Goal: Information Seeking & Learning: Learn about a topic

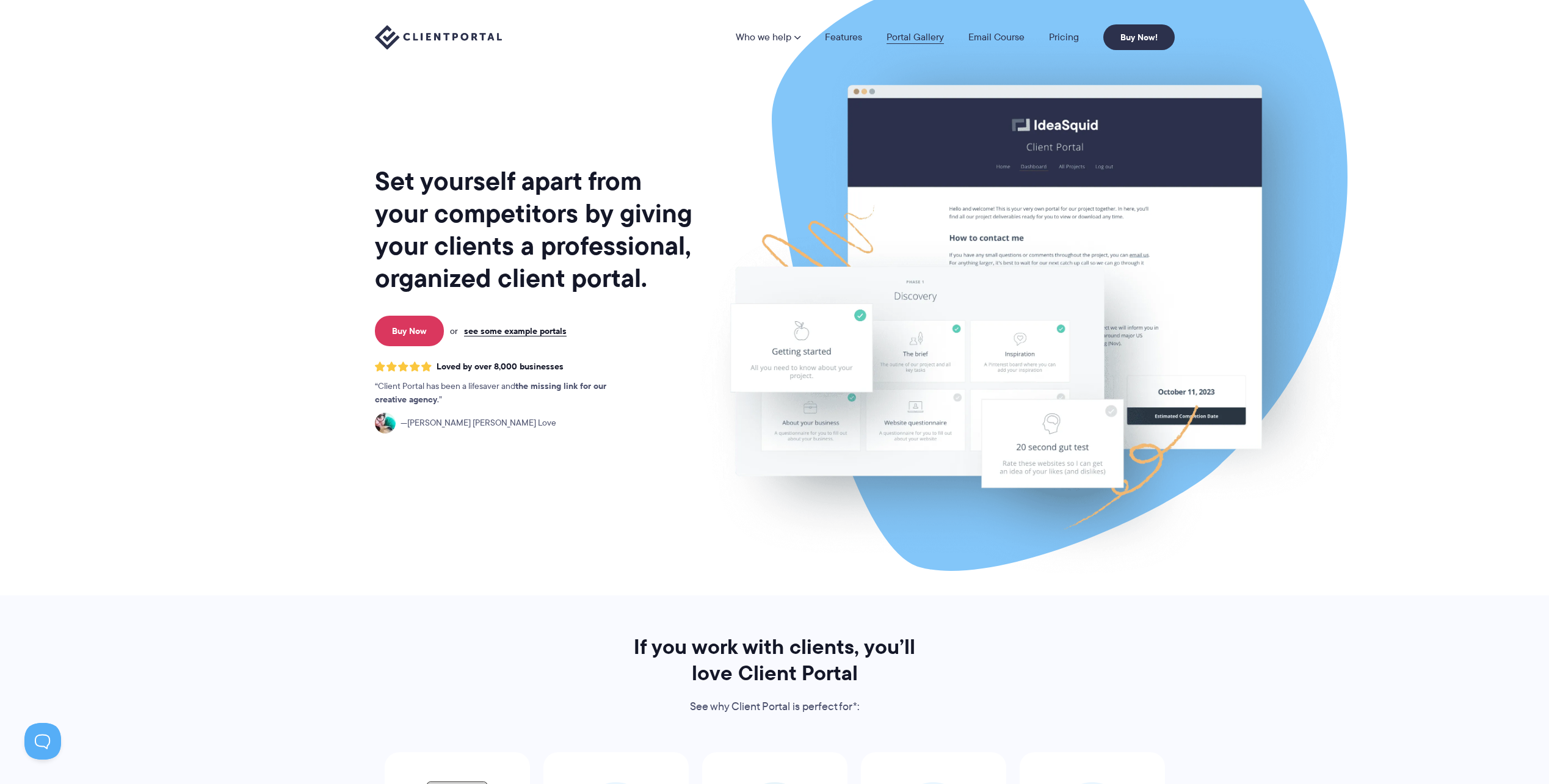
click at [918, 39] on link "Portal Gallery" at bounding box center [914, 37] width 57 height 10
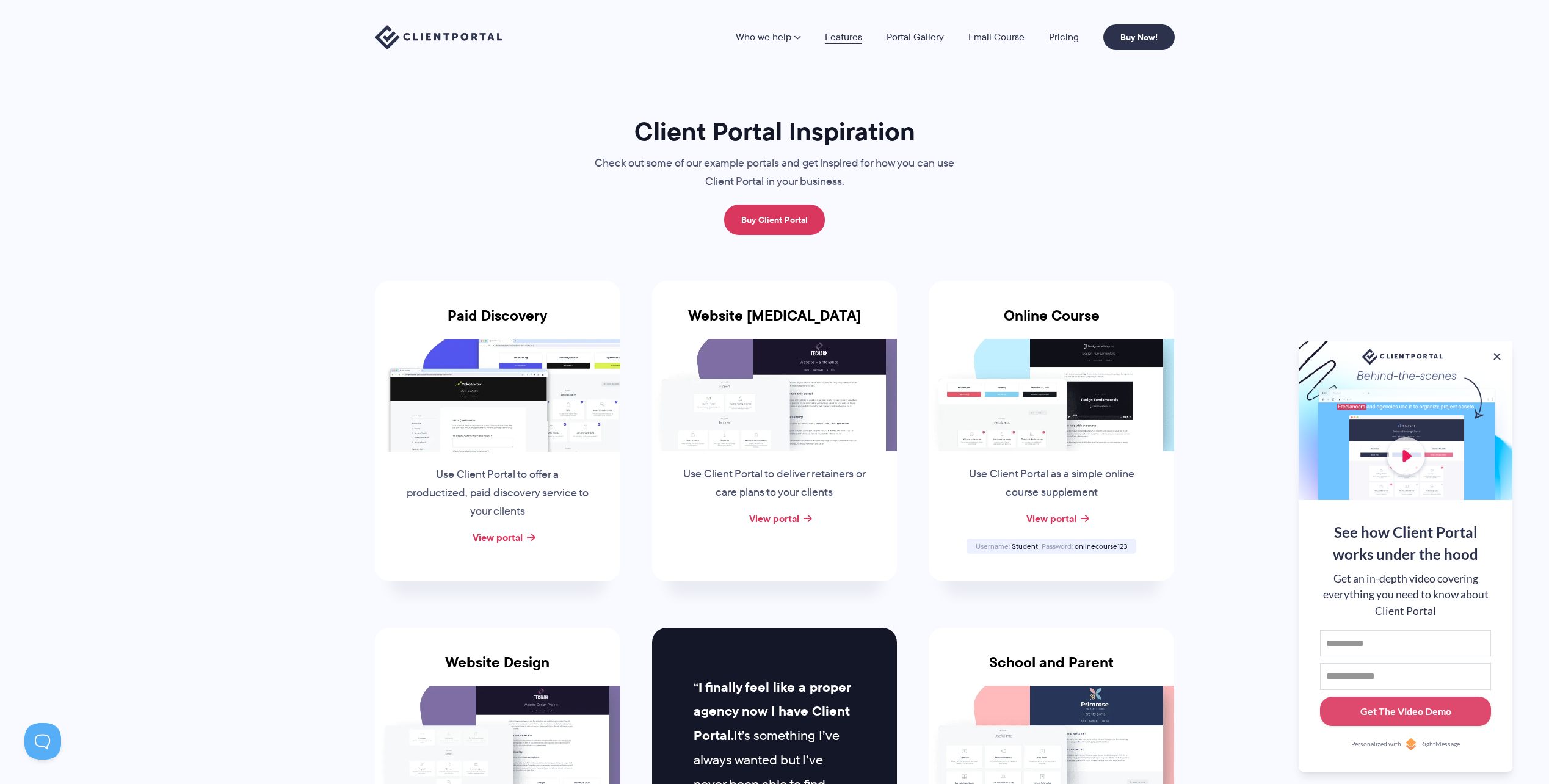
click at [831, 34] on link "Features" at bounding box center [843, 37] width 37 height 10
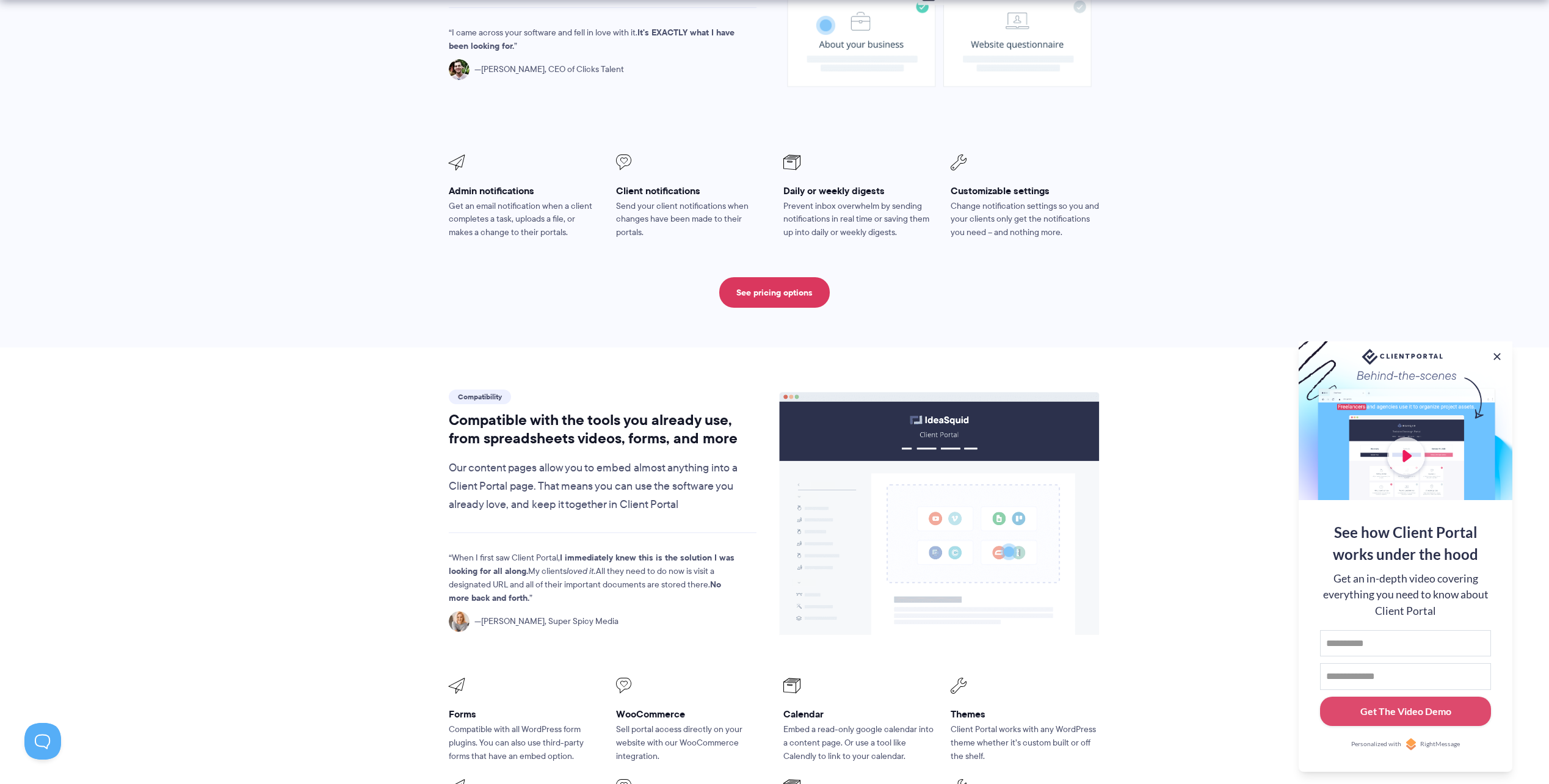
scroll to position [1098, 0]
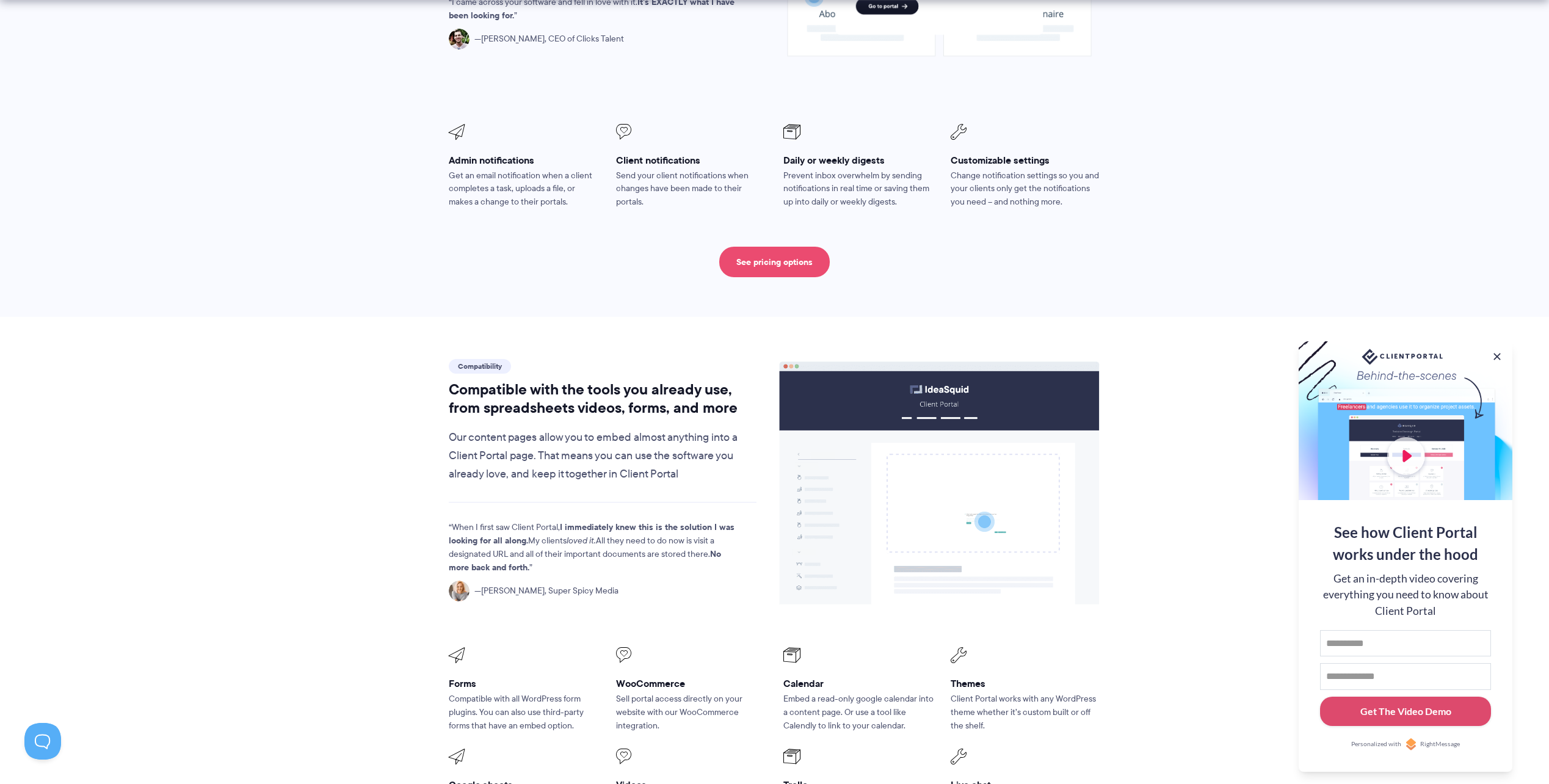
click at [757, 247] on link "See pricing options" at bounding box center [774, 262] width 111 height 31
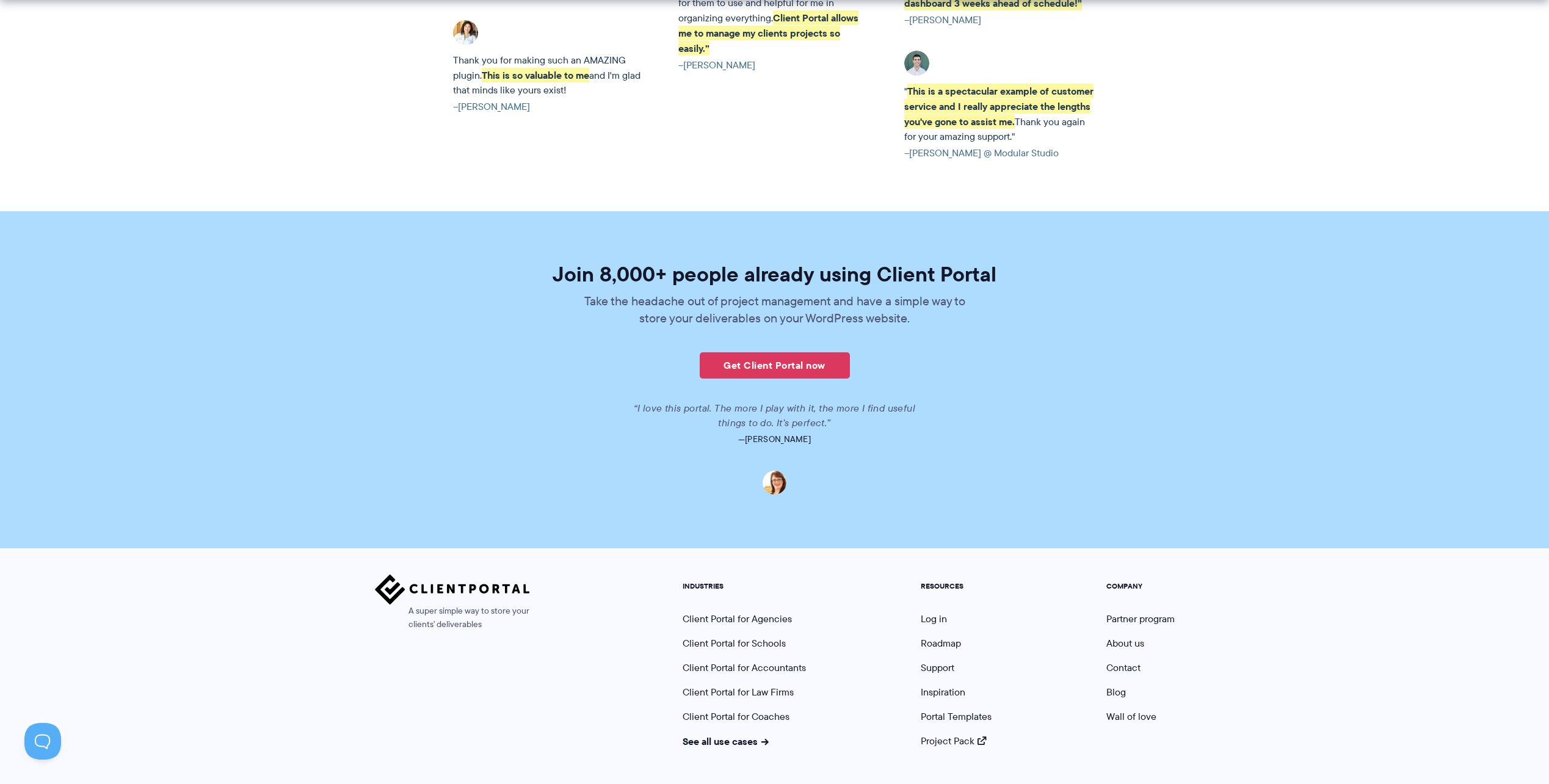
scroll to position [2764, 0]
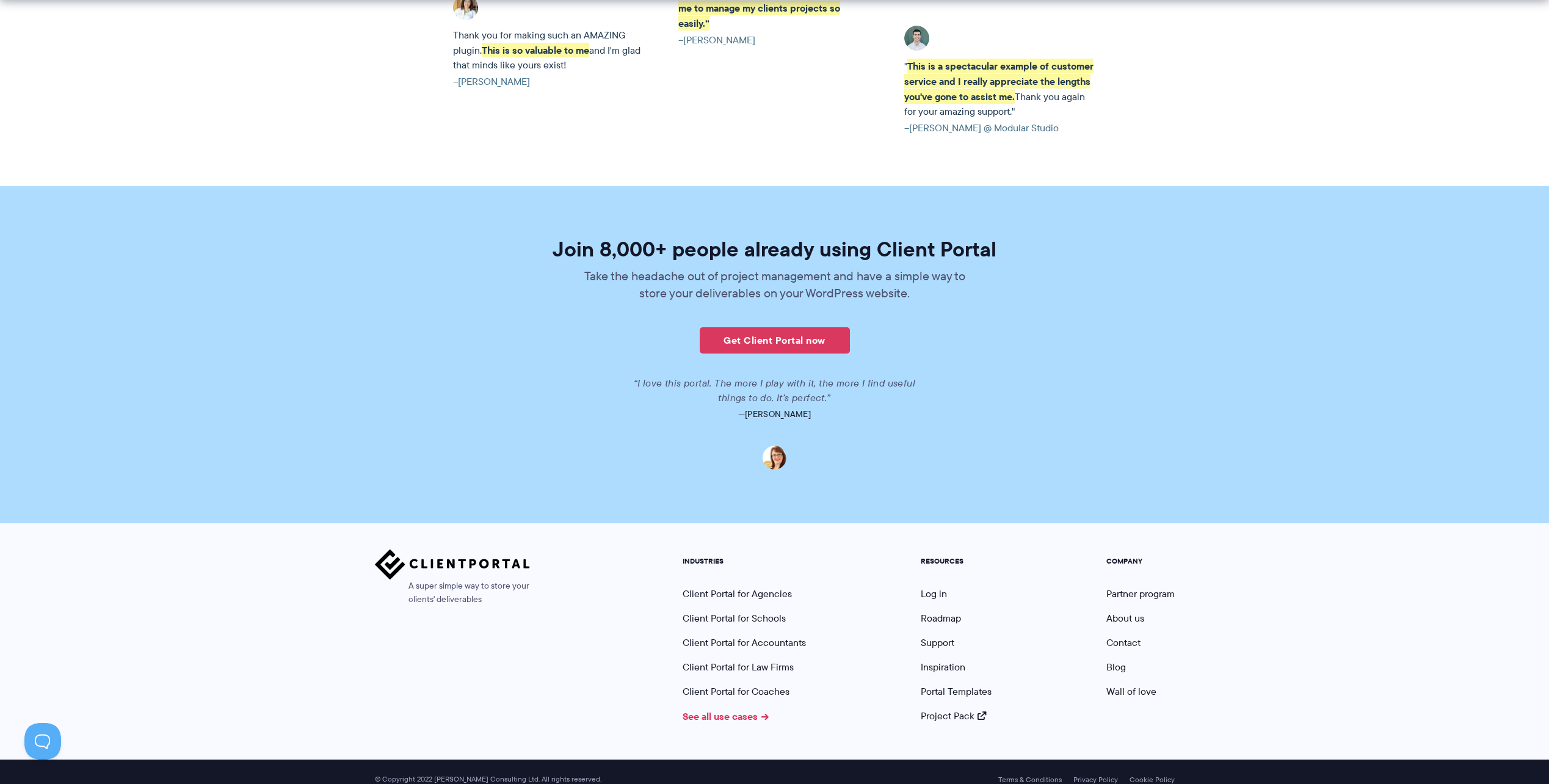
click at [755, 709] on link "See all use cases" at bounding box center [725, 716] width 87 height 15
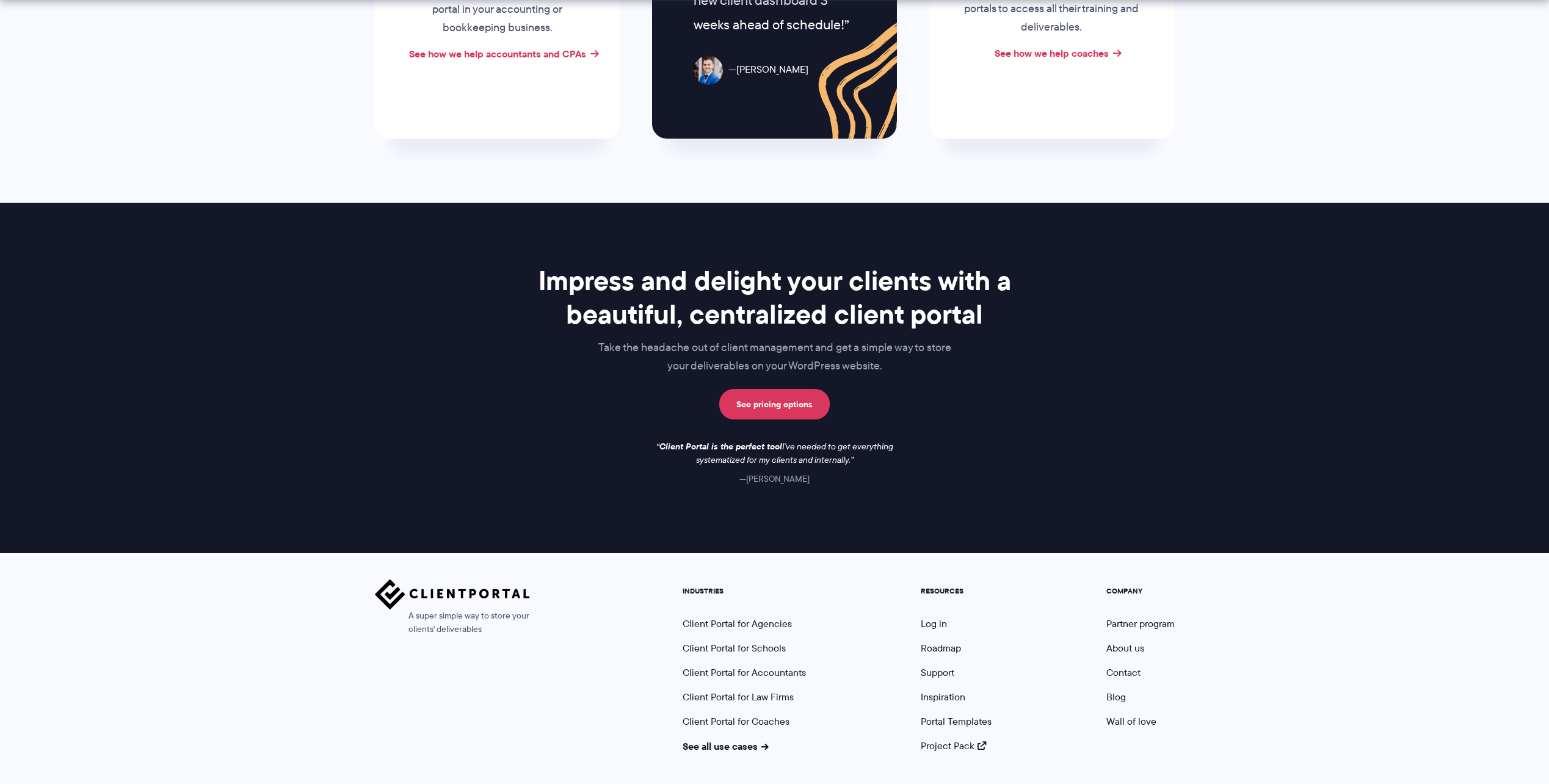
scroll to position [775, 0]
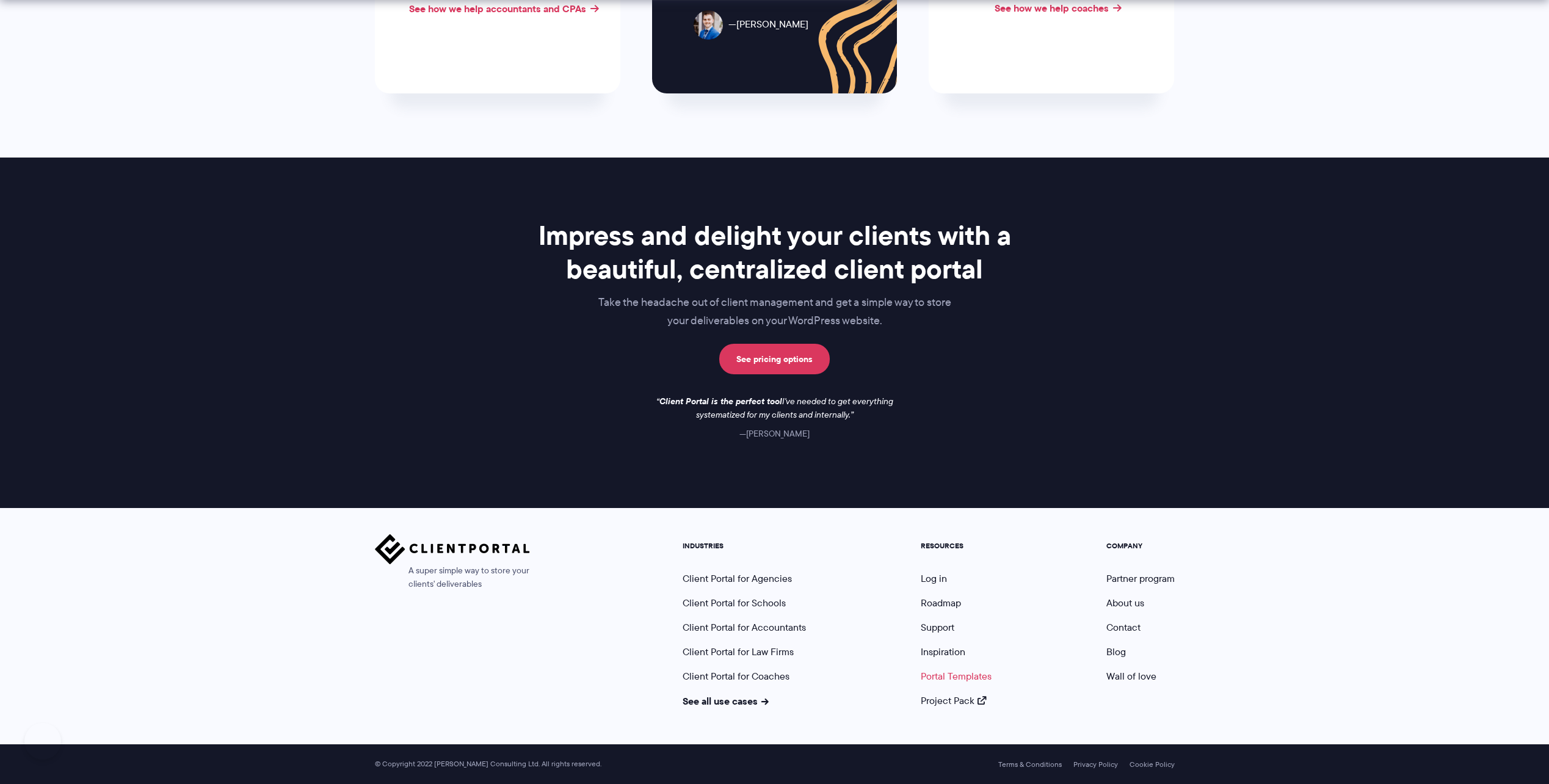
click at [973, 679] on link "Portal Templates" at bounding box center [956, 676] width 71 height 14
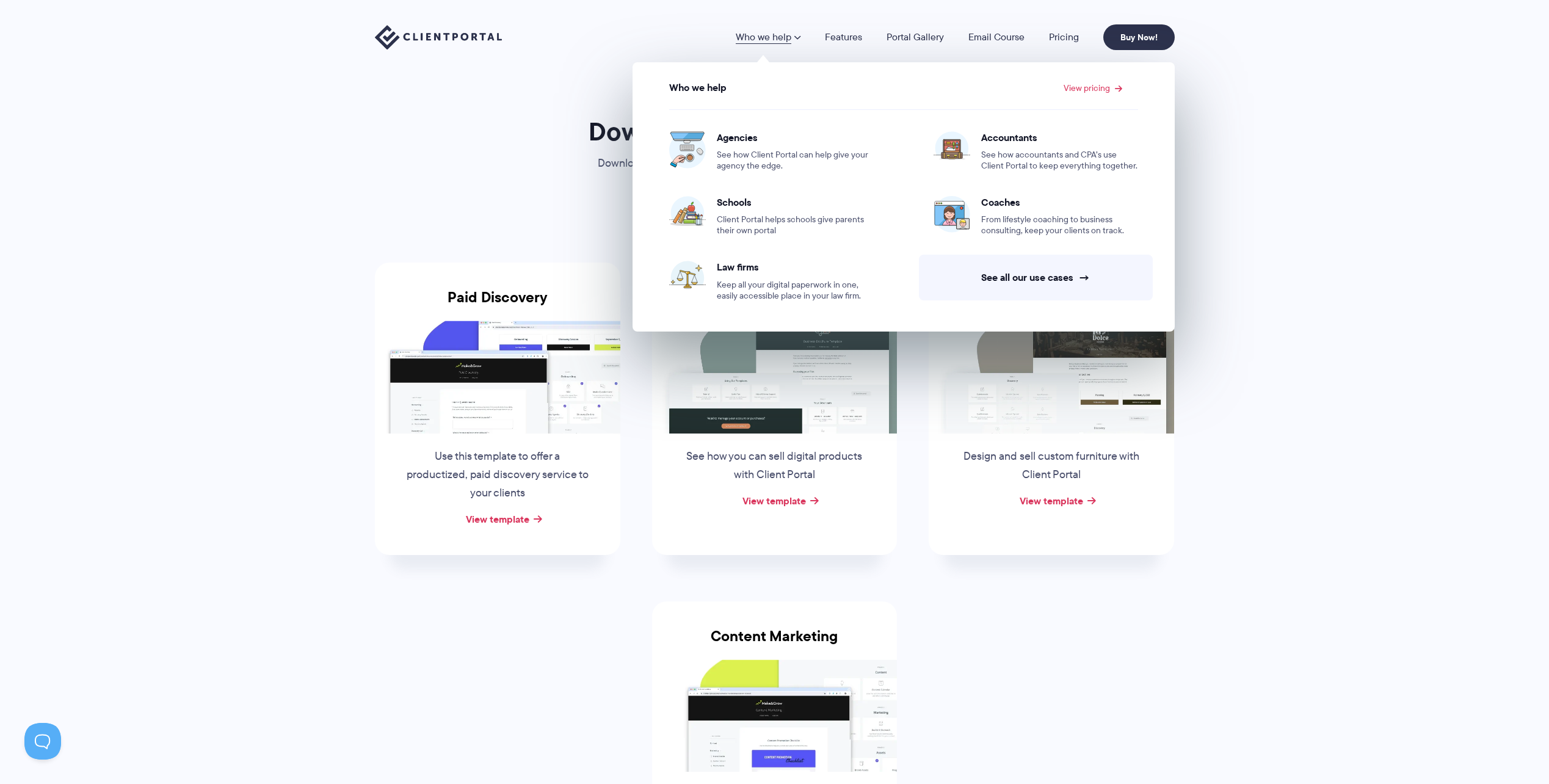
click at [226, 265] on section "Downloadable Portal Templates Download any of our portal templates to use in Cl…" at bounding box center [774, 478] width 1549 height 957
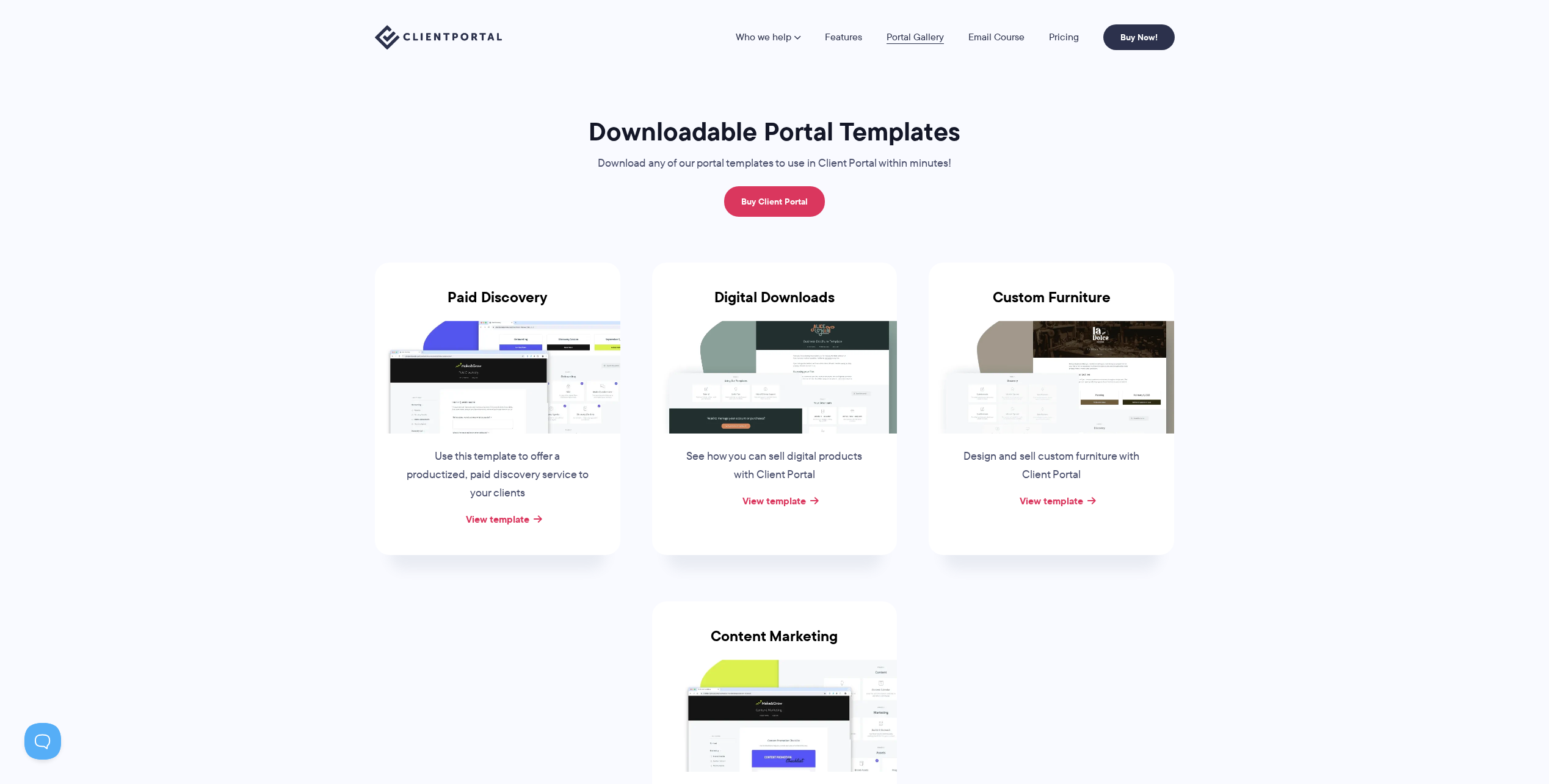
click at [914, 40] on link "Portal Gallery" at bounding box center [914, 37] width 57 height 10
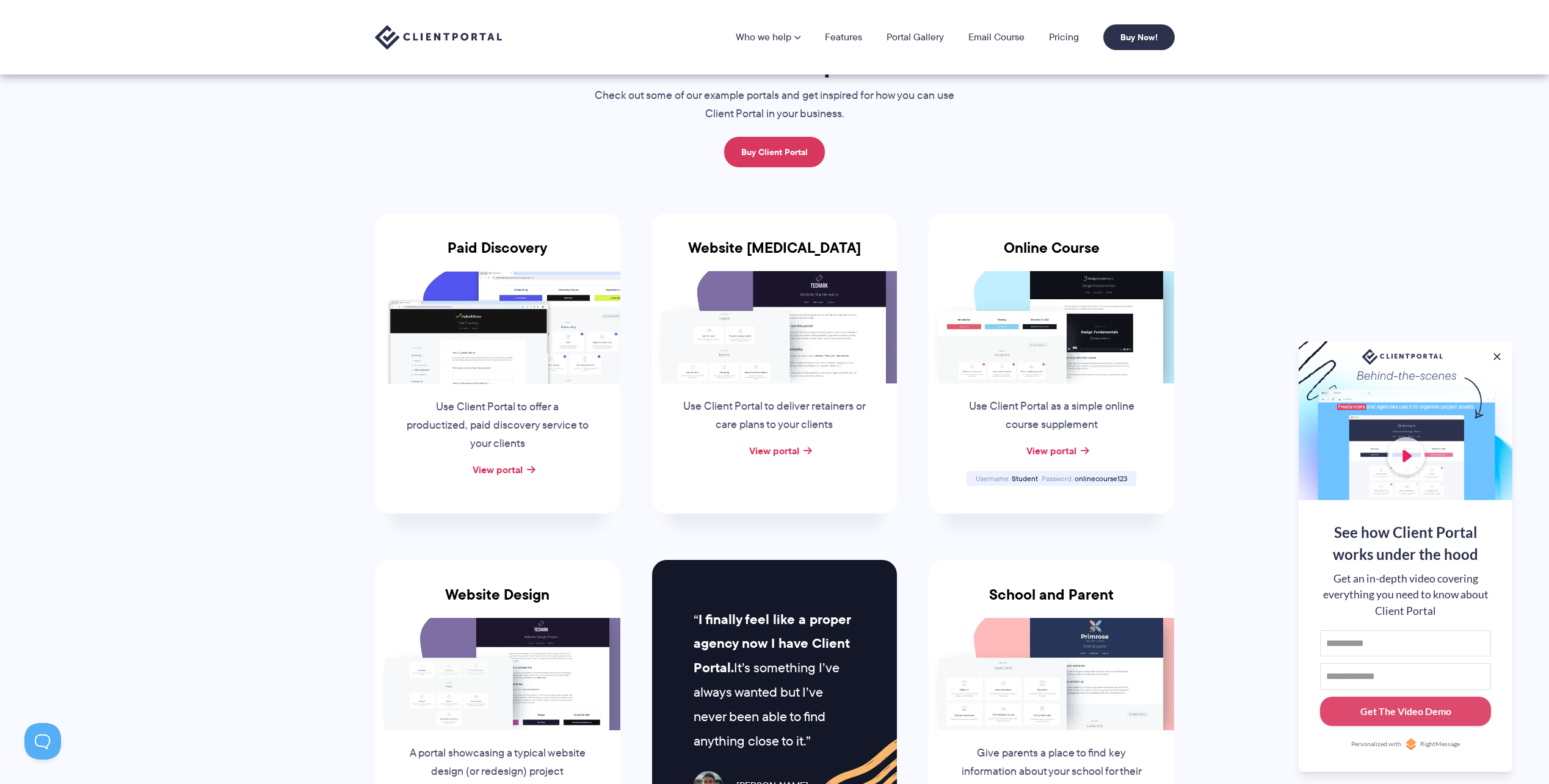
scroll to position [61, 0]
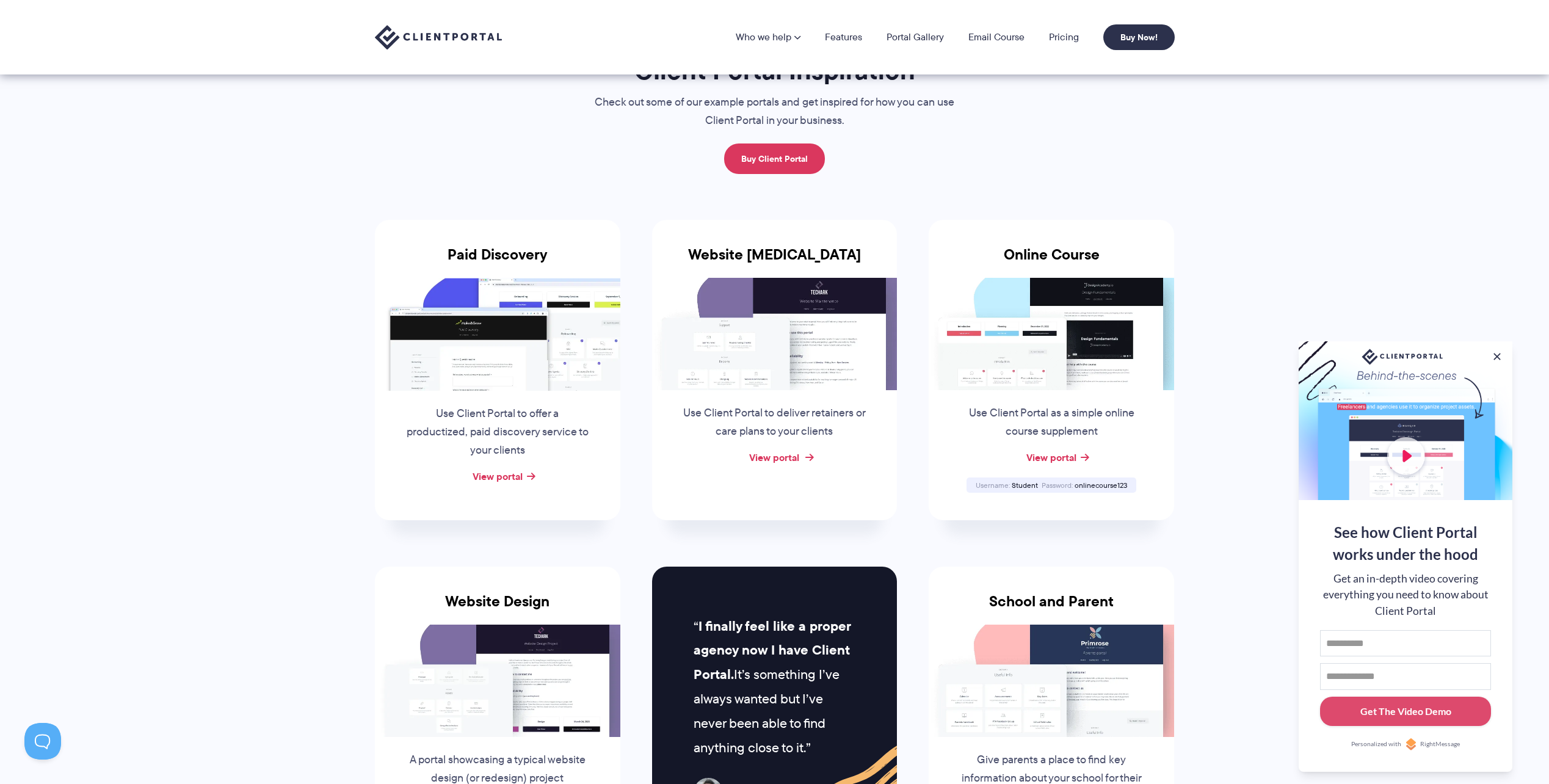
click at [759, 457] on link "View portal" at bounding box center [774, 457] width 50 height 15
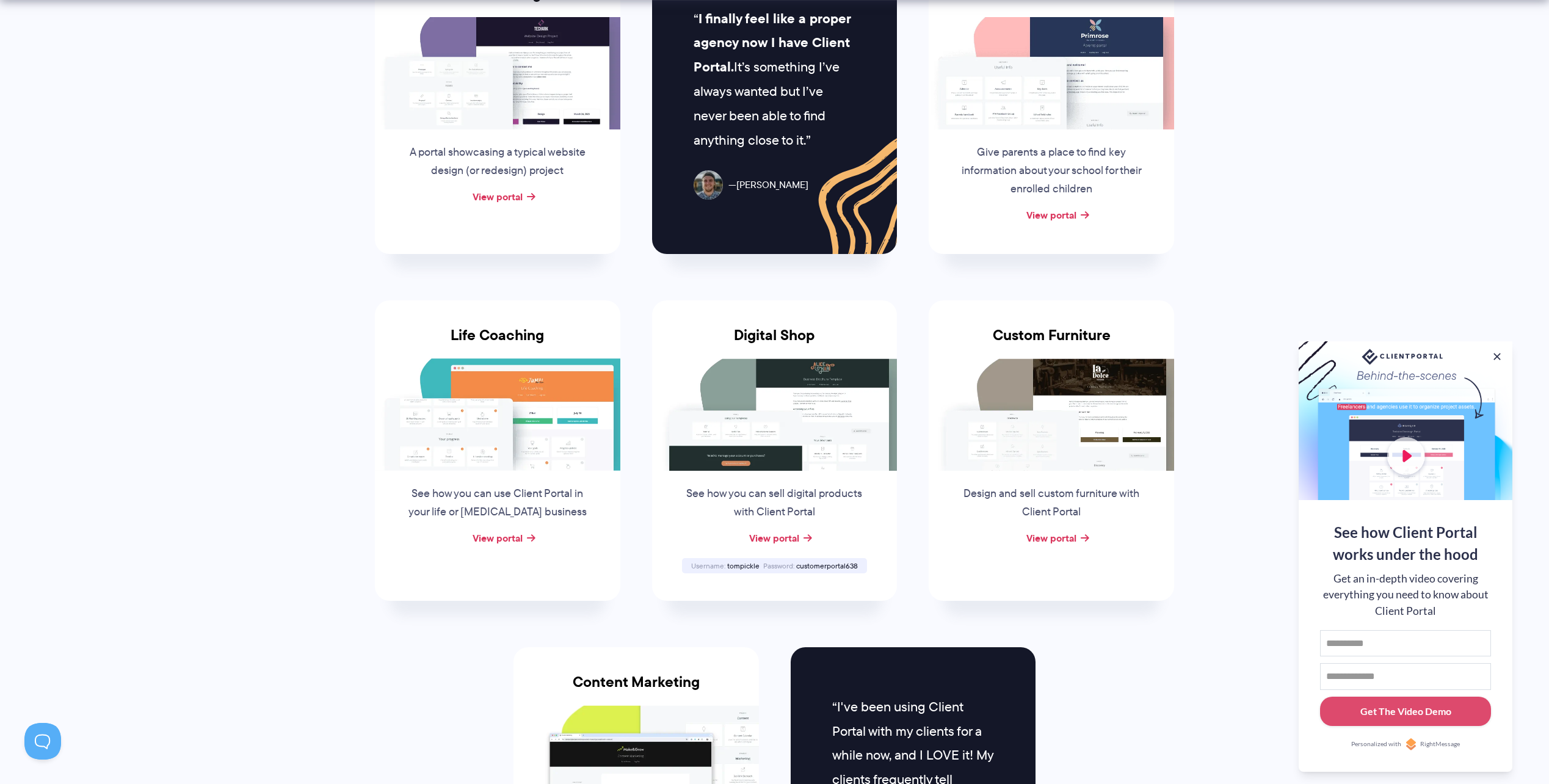
scroll to position [672, 0]
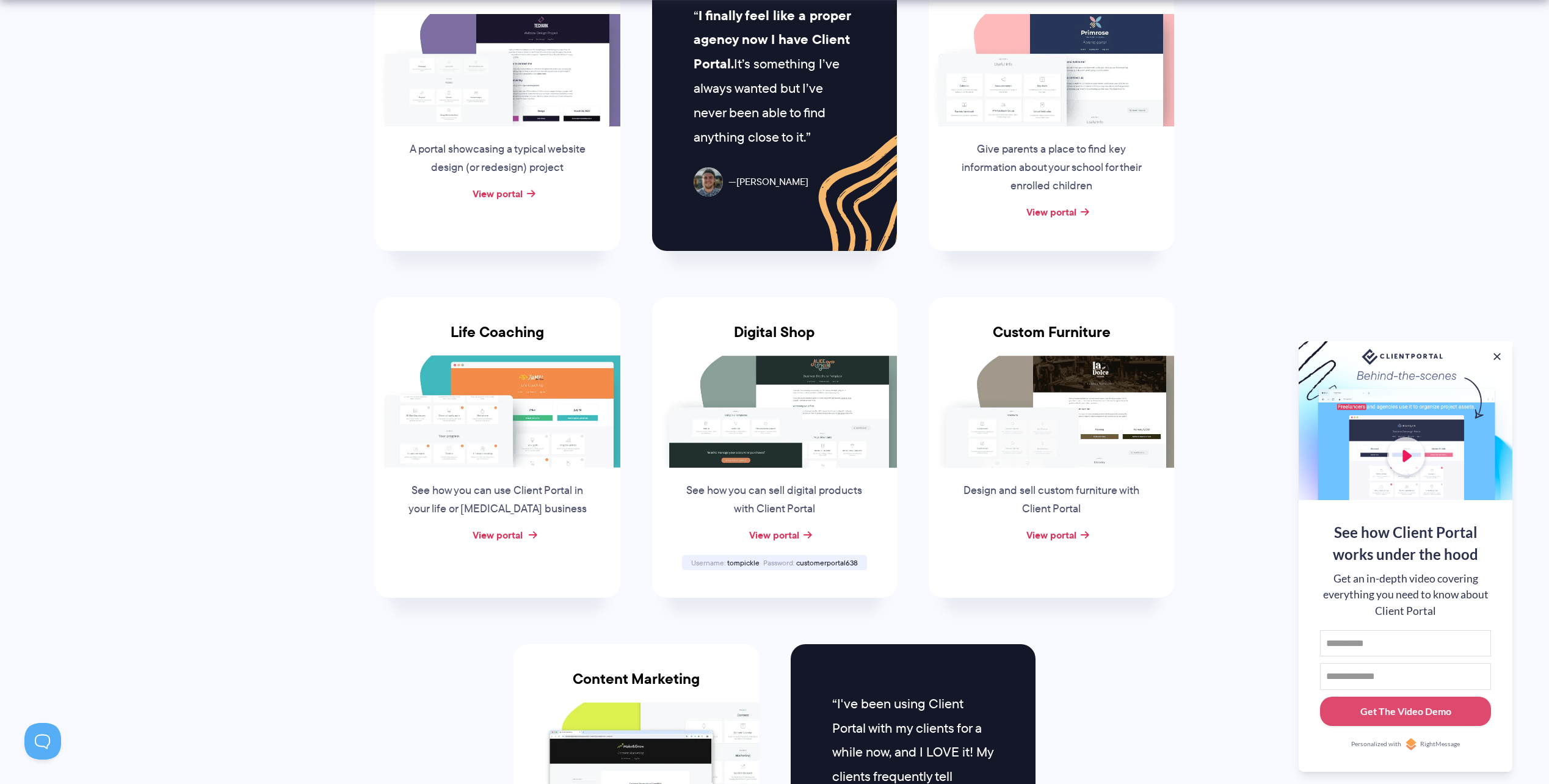
click at [519, 533] on link "View portal" at bounding box center [497, 534] width 50 height 15
